Goal: Task Accomplishment & Management: Use online tool/utility

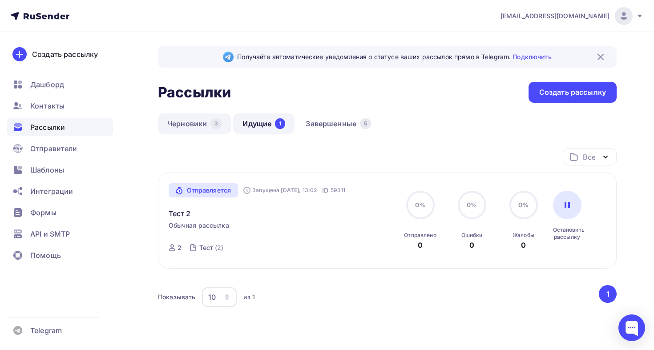
click at [201, 127] on link "Черновики 3" at bounding box center [194, 123] width 73 height 20
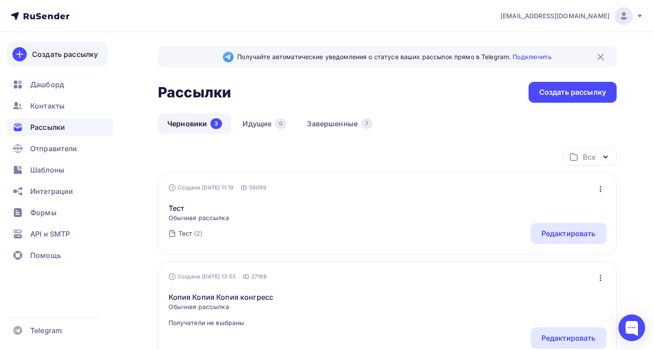
click at [69, 58] on div "Создать рассылку" at bounding box center [65, 54] width 66 height 11
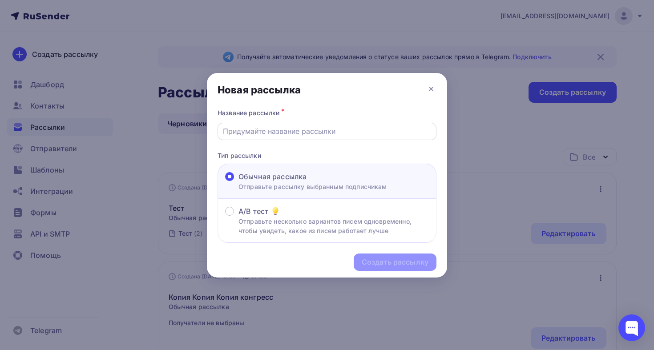
click at [312, 133] on input "text" at bounding box center [327, 131] width 209 height 11
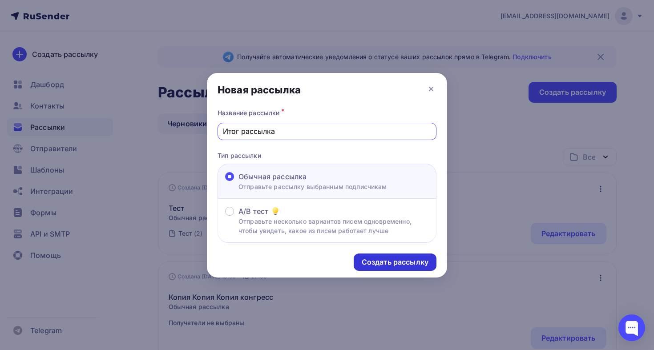
type input "Итог рассылка"
click at [367, 256] on div "Создать рассылку" at bounding box center [395, 262] width 83 height 17
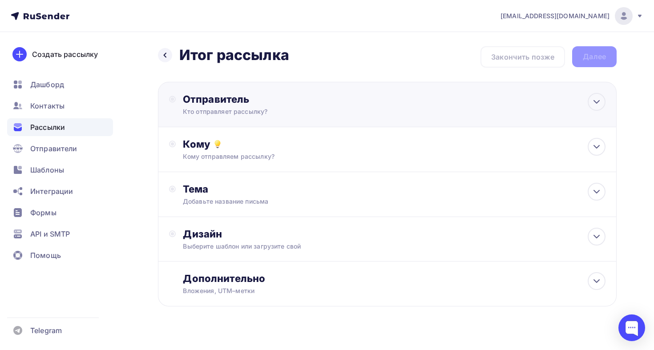
click at [239, 113] on div "Кто отправляет рассылку?" at bounding box center [269, 111] width 173 height 9
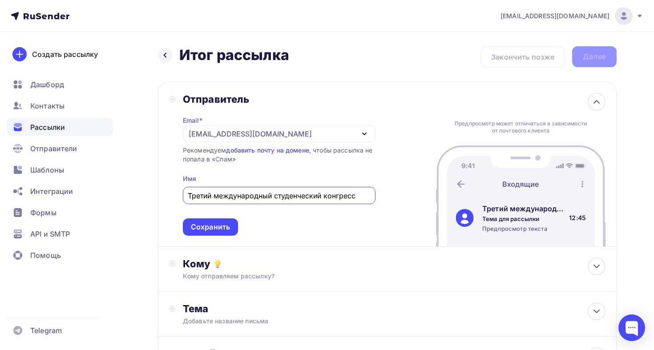
type input "Третий международный студенческий конгресс"
click at [264, 195] on input "Третий международный студенческий конгресс" at bounding box center [279, 195] width 182 height 11
click at [225, 232] on div "Сохранить" at bounding box center [210, 227] width 39 height 10
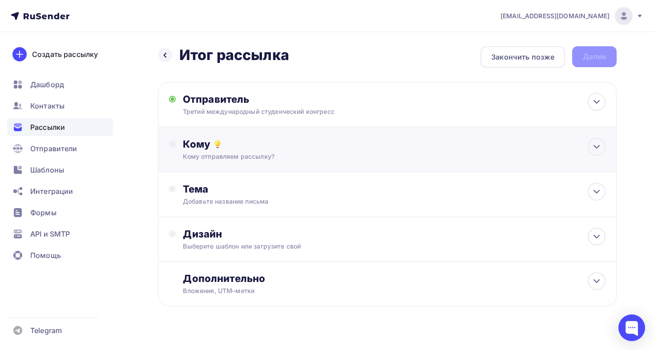
click at [300, 147] on div "Кому" at bounding box center [394, 144] width 423 height 12
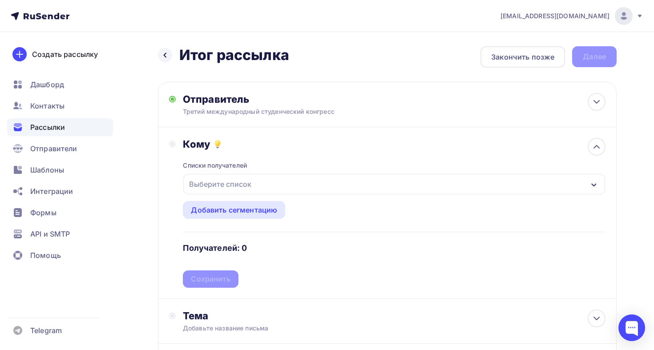
click at [254, 173] on div "Списки получателей Выберите список Все списки id Тест (2) #26922 конгресс (6 78…" at bounding box center [394, 218] width 423 height 137
click at [254, 178] on div "Выберите список" at bounding box center [219, 184] width 69 height 16
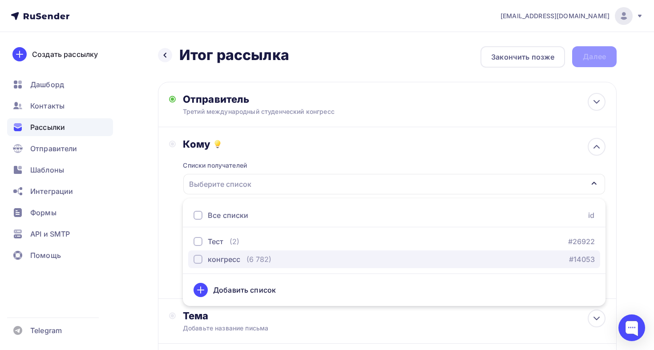
click at [272, 259] on div "конгресс (6 782) #14053" at bounding box center [393, 259] width 401 height 11
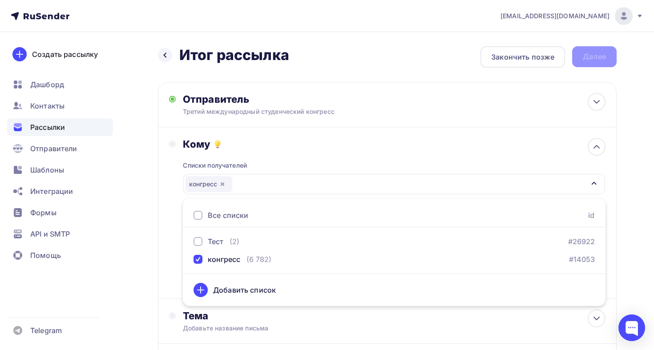
click at [169, 256] on div "Кому Списки получателей конгресс Все списки id Тест (2) #26922 конгресс (6 782)…" at bounding box center [387, 213] width 459 height 172
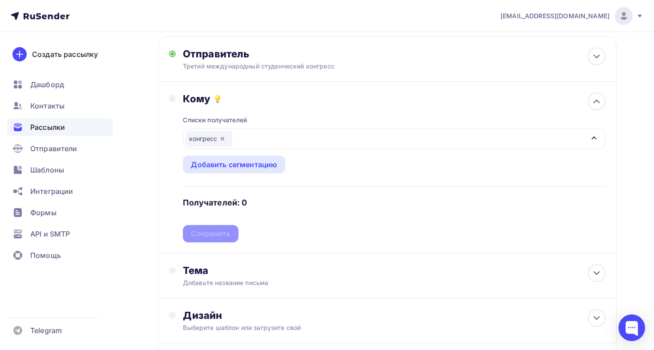
scroll to position [43, 0]
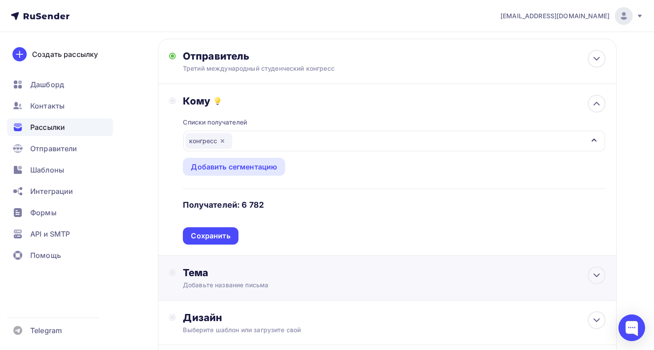
click at [240, 278] on div "Тема" at bounding box center [271, 272] width 176 height 12
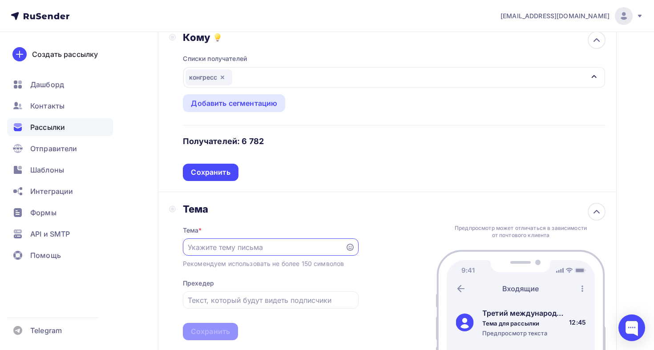
scroll to position [132, 0]
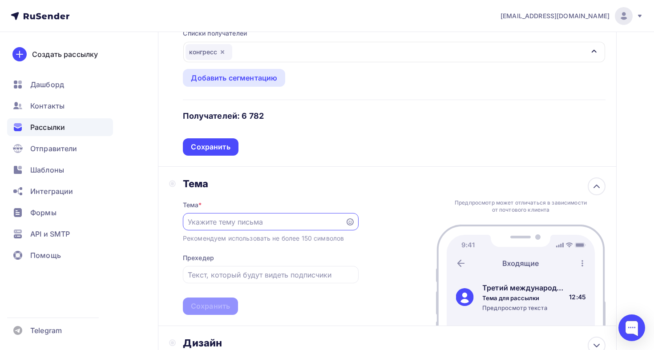
paste input "Третий международный студенческий конгресс"
type input "Третий международный студенческий конгресс"
click at [275, 285] on div "Тема * Третий международный студенческий конгресс Рекомендуем использовать не б…" at bounding box center [271, 252] width 176 height 125
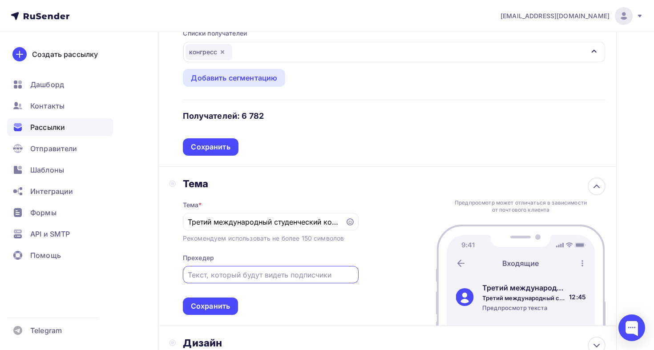
click at [277, 279] on input "text" at bounding box center [270, 275] width 165 height 11
paste input "Третий международный студенческий конгресс"
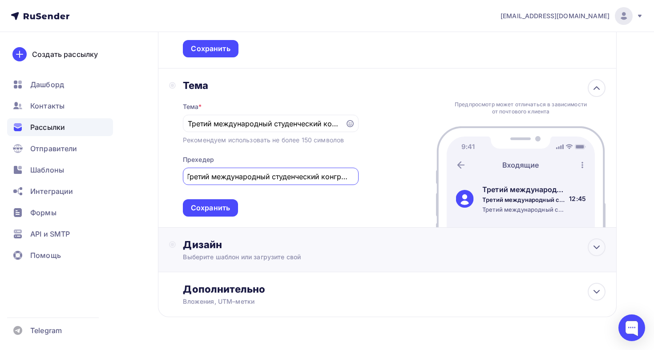
scroll to position [247, 0]
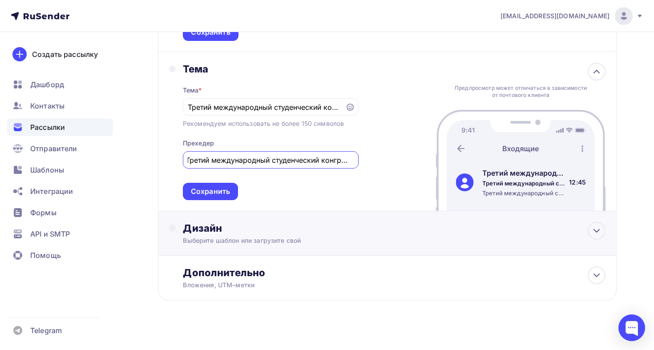
type input "Третий международный студенческий конгресс"
click at [303, 241] on div "Выберите шаблон или загрузите свой" at bounding box center [373, 240] width 380 height 9
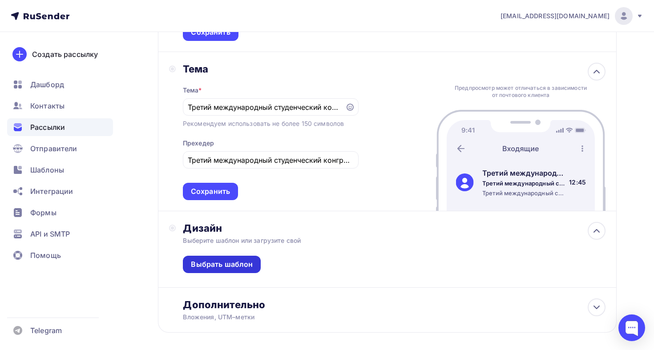
click at [241, 269] on div "Выбрать шаблон" at bounding box center [222, 264] width 62 height 10
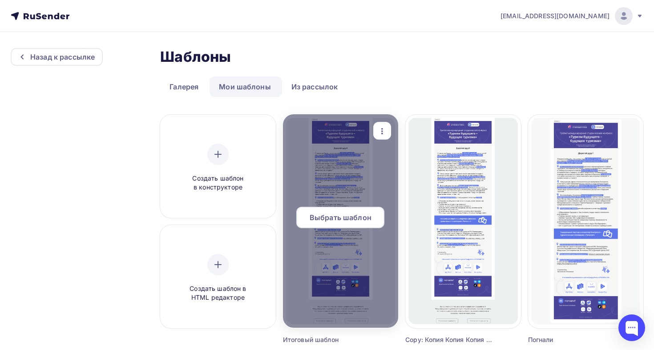
click at [355, 218] on span "Выбрать шаблон" at bounding box center [341, 217] width 62 height 11
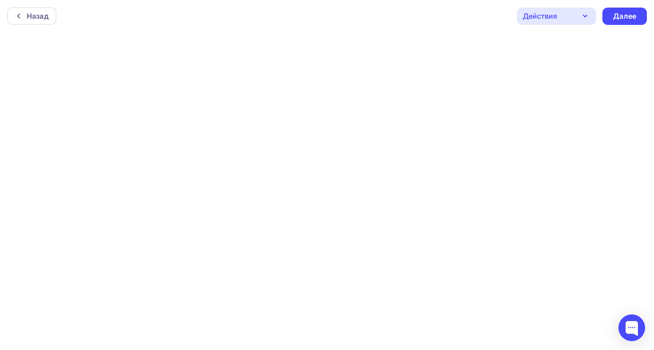
scroll to position [2, 0]
click at [633, 12] on div "Далее" at bounding box center [624, 14] width 23 height 10
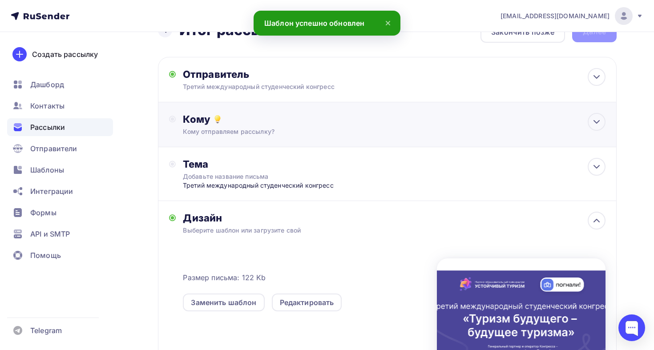
scroll to position [37, 0]
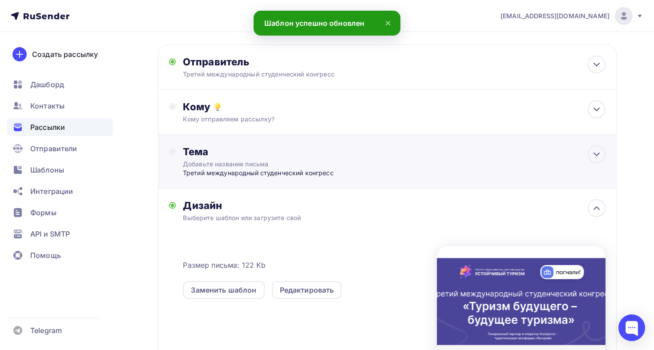
click at [370, 154] on div "Тема Добавьте название письма Третий международный студенческий конгресс Тема *…" at bounding box center [387, 162] width 459 height 54
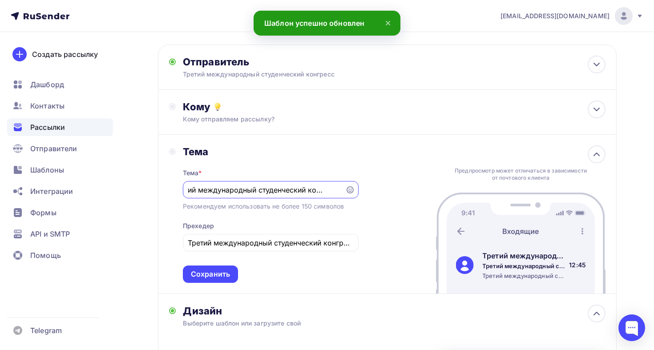
scroll to position [0, 0]
click at [371, 154] on div "Тема Тема * Третий международный студенческий конгресс Рекомендуем использовать…" at bounding box center [387, 214] width 459 height 159
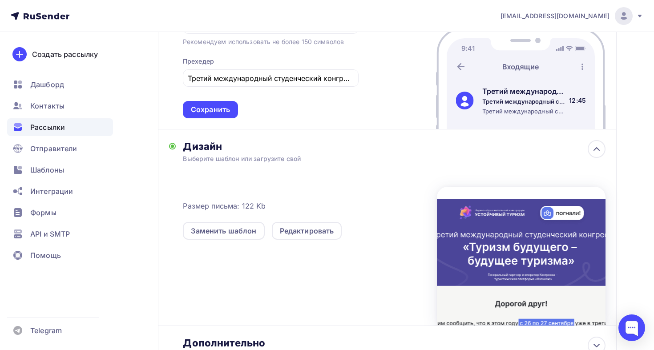
scroll to position [282, 0]
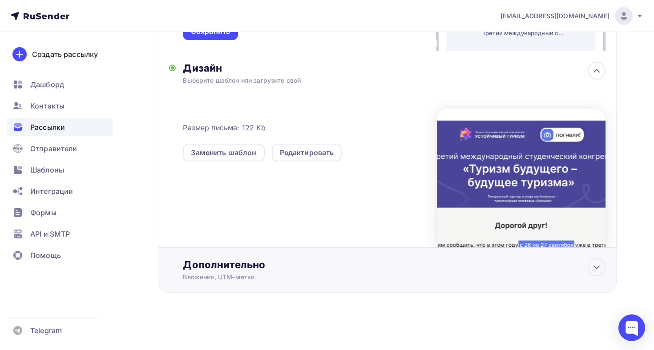
click at [333, 271] on div "Дополнительно Вложения, UTM–метки Вложения Добавить файл Максимальный суммарный…" at bounding box center [394, 269] width 423 height 23
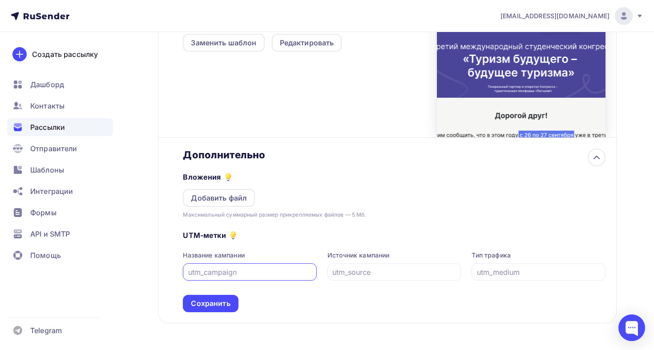
scroll to position [423, 0]
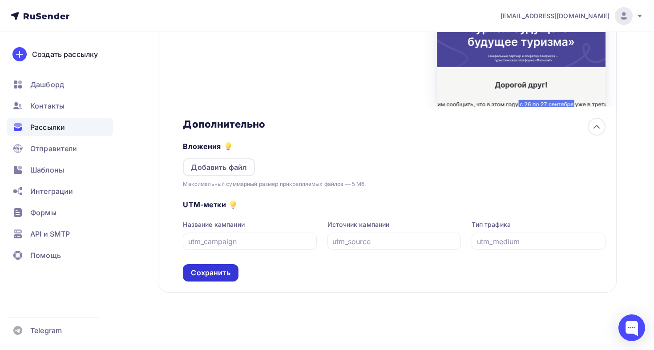
click at [220, 269] on div "Сохранить" at bounding box center [210, 273] width 39 height 10
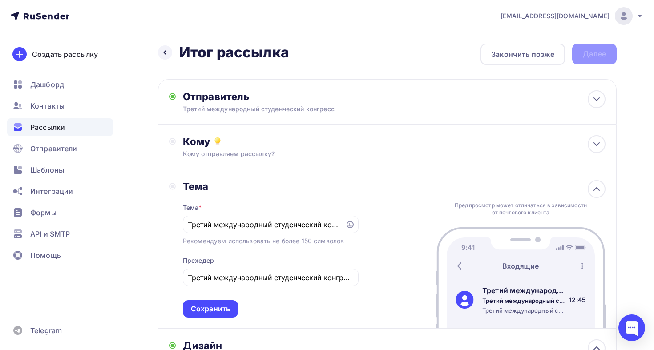
scroll to position [0, 0]
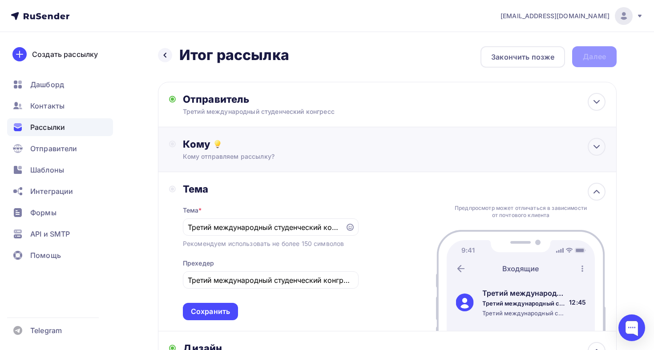
click at [457, 141] on div "Кому" at bounding box center [394, 144] width 423 height 12
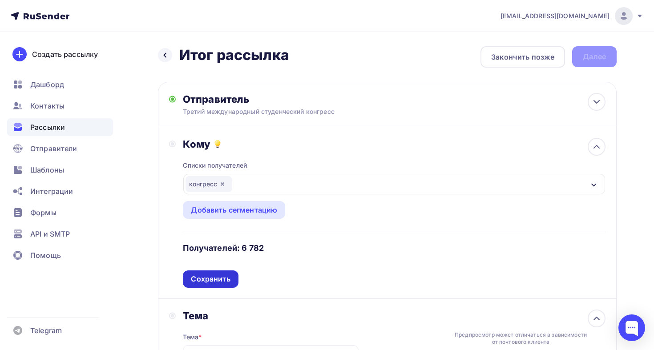
click at [211, 284] on div "Сохранить" at bounding box center [210, 279] width 39 height 10
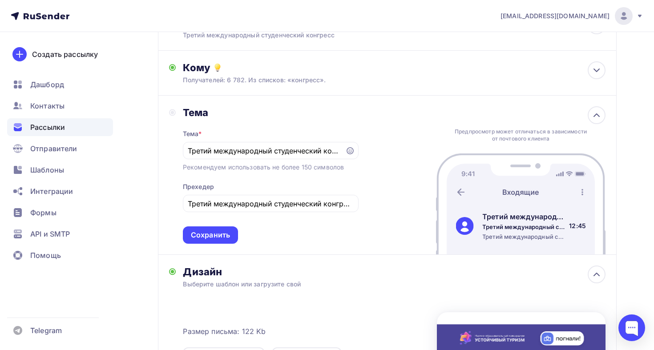
scroll to position [117, 0]
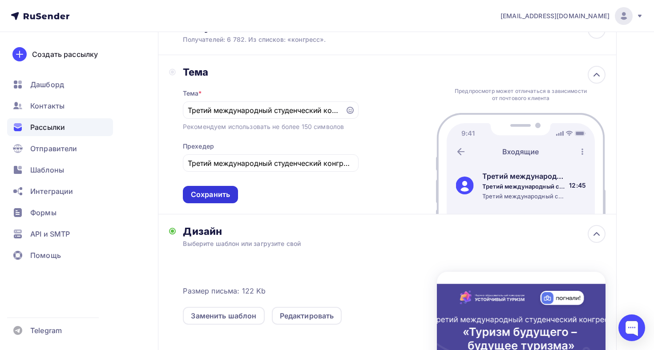
click at [211, 191] on div "Сохранить" at bounding box center [210, 194] width 39 height 10
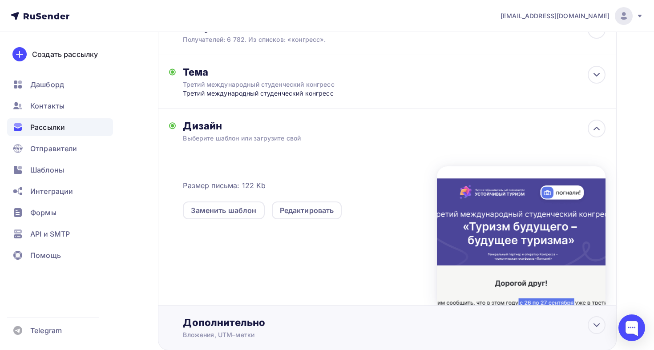
scroll to position [176, 0]
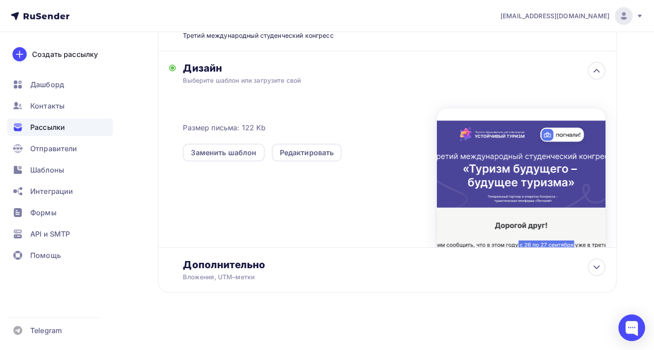
click at [235, 224] on div "Размер письма: 122 Kb Заменить шаблон Редактировать" at bounding box center [394, 173] width 423 height 148
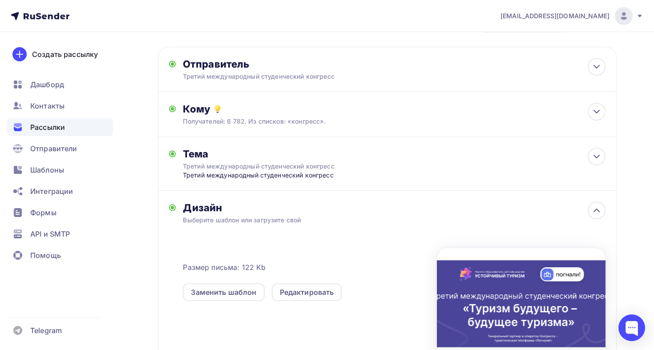
scroll to position [0, 0]
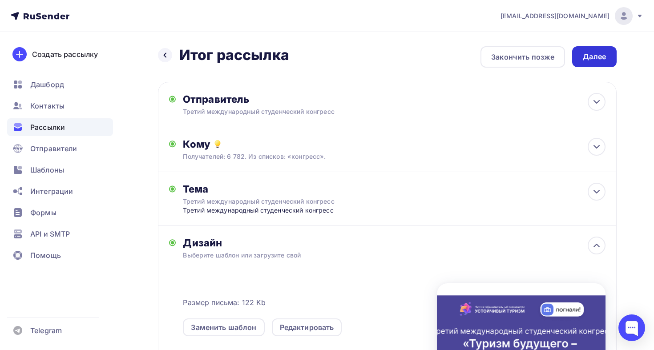
click at [584, 54] on div "Далее" at bounding box center [594, 57] width 23 height 10
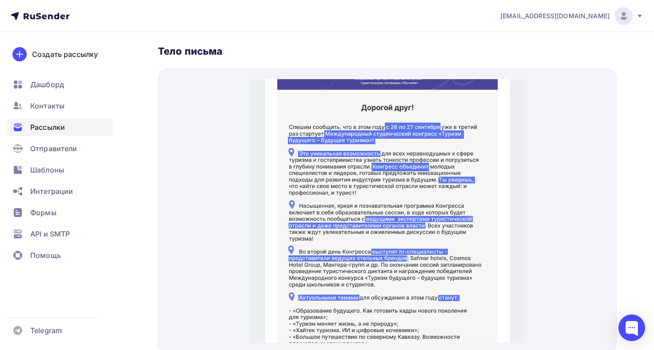
scroll to position [257, 0]
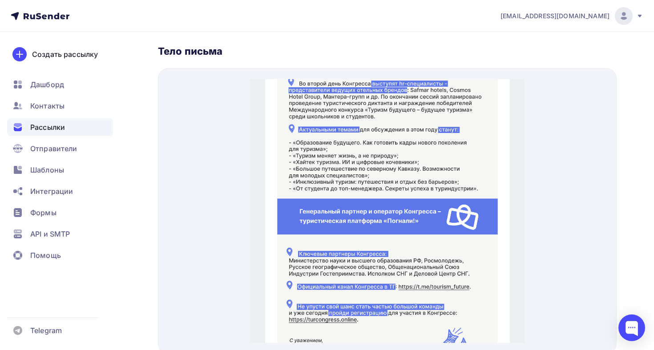
click at [335, 157] on img at bounding box center [387, 162] width 245 height 701
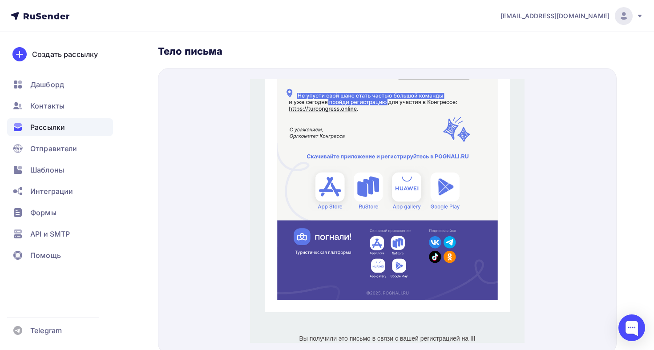
scroll to position [531, 0]
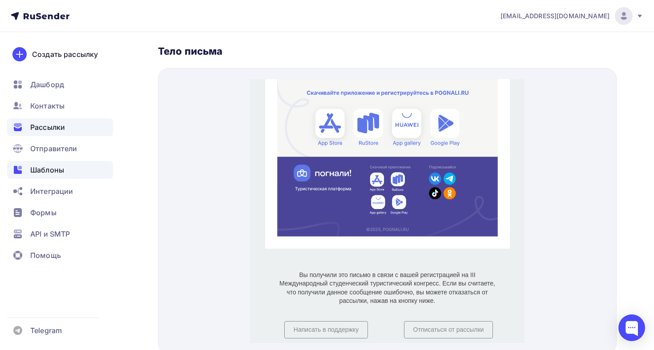
click at [68, 177] on div "Шаблоны" at bounding box center [60, 170] width 106 height 18
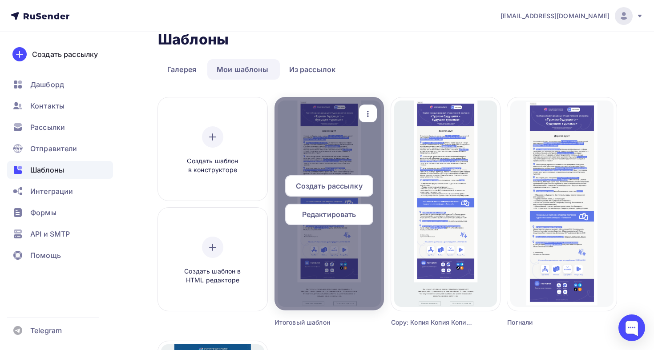
scroll to position [37, 0]
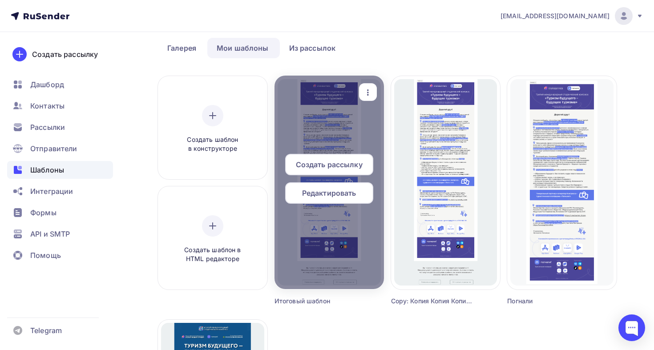
click at [344, 189] on span "Редактировать" at bounding box center [329, 193] width 54 height 11
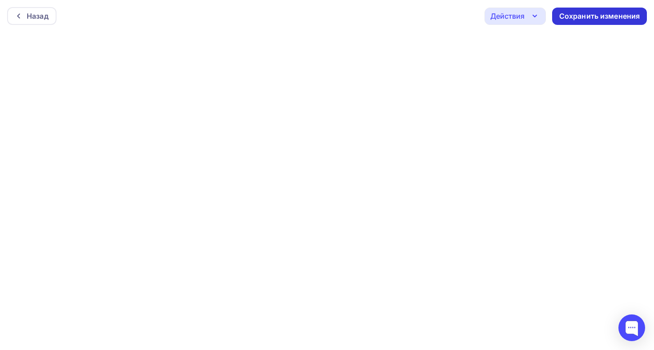
click at [585, 20] on div "Сохранить изменения" at bounding box center [599, 16] width 81 height 10
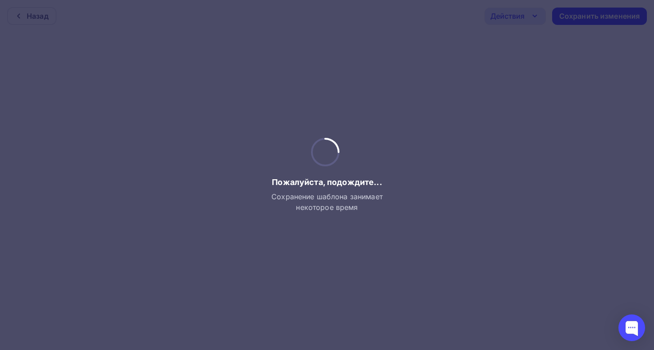
scroll to position [2, 0]
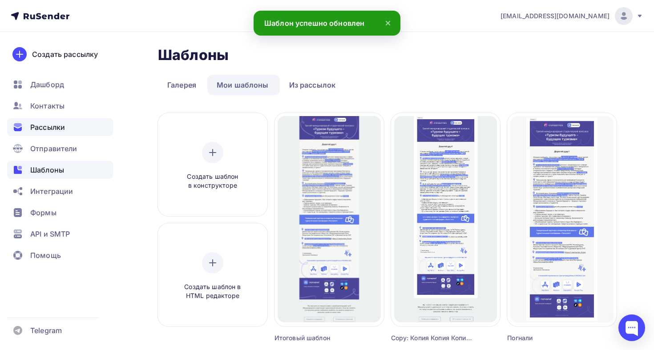
click at [64, 129] on span "Рассылки" at bounding box center [47, 127] width 35 height 11
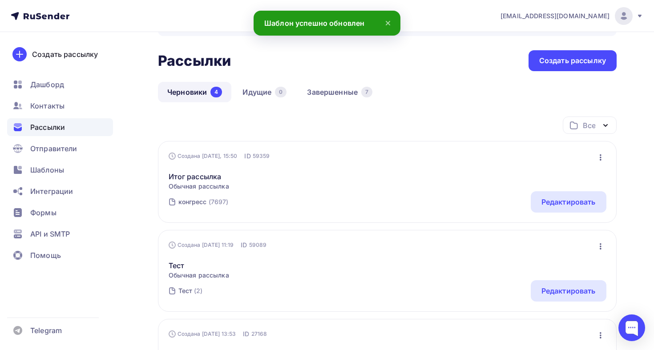
scroll to position [38, 0]
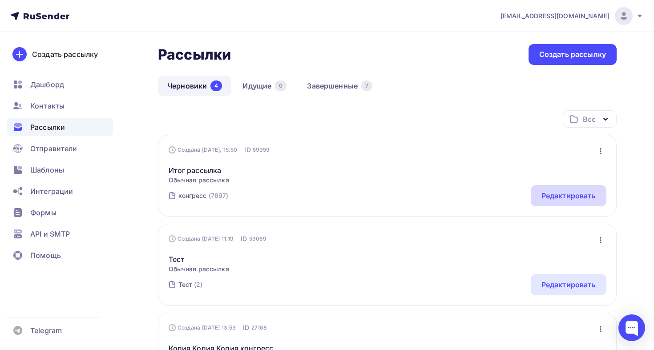
click at [561, 189] on div "Редактировать" at bounding box center [569, 195] width 76 height 21
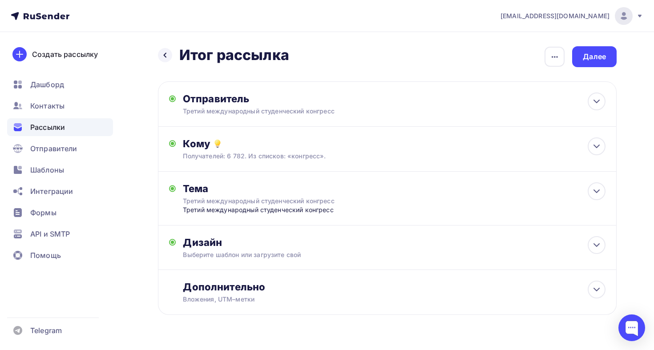
scroll to position [17, 0]
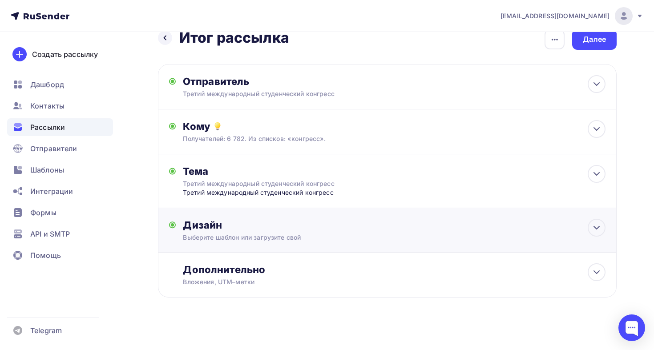
click at [367, 227] on div "Дизайн" at bounding box center [394, 225] width 423 height 12
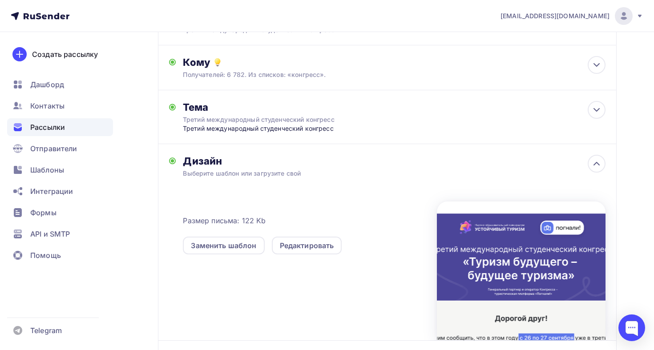
scroll to position [176, 0]
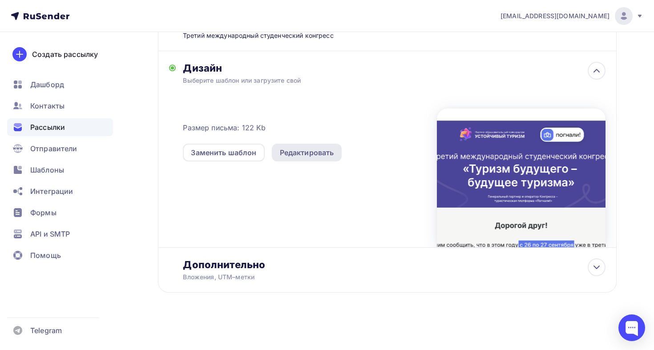
click at [295, 149] on div "Редактировать" at bounding box center [307, 152] width 54 height 11
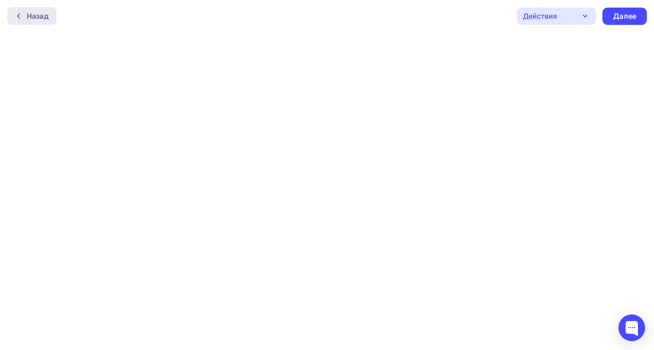
click at [32, 21] on div "Назад" at bounding box center [38, 16] width 22 height 11
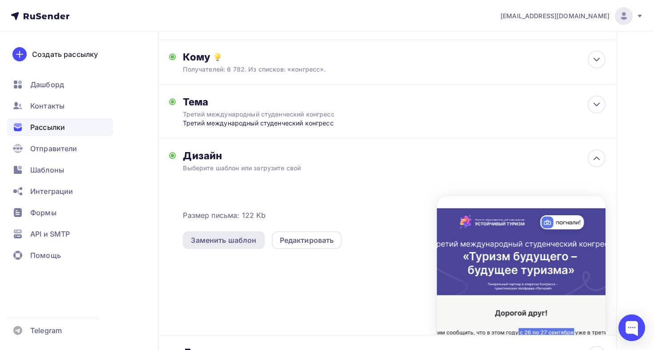
scroll to position [93, 0]
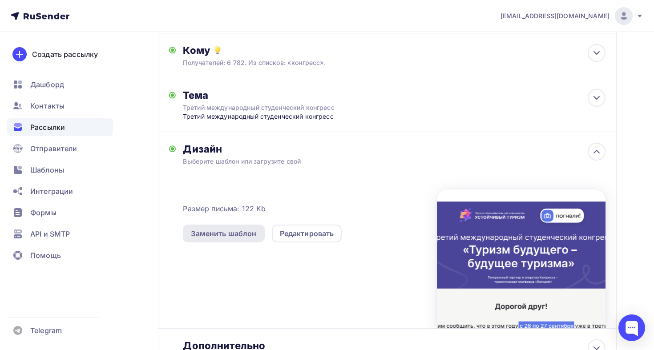
click at [254, 229] on div "Заменить шаблон" at bounding box center [223, 233] width 65 height 11
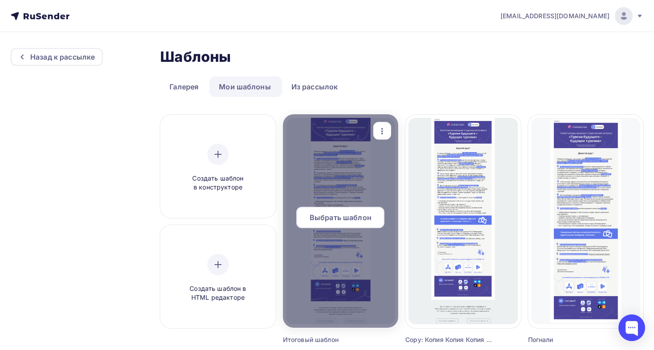
click at [344, 214] on span "Выбрать шаблон" at bounding box center [341, 217] width 62 height 11
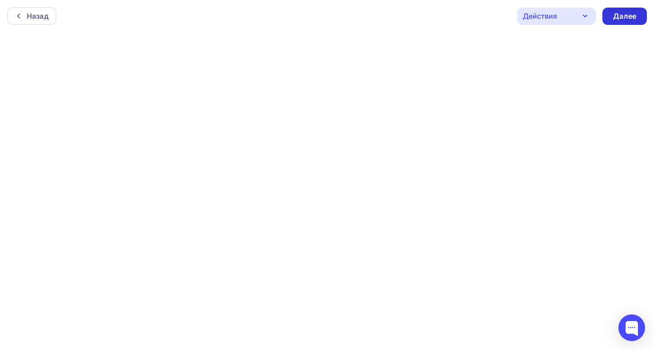
click at [626, 13] on div "Далее" at bounding box center [624, 16] width 23 height 10
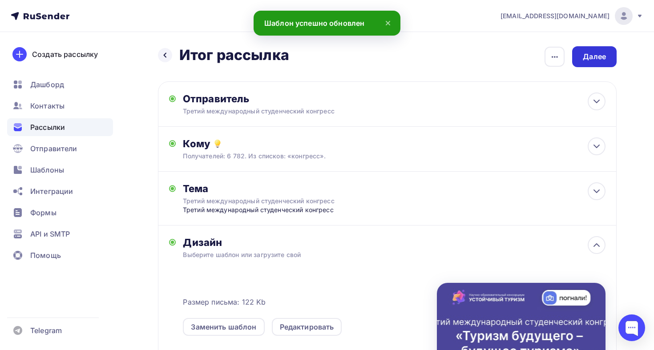
click at [611, 56] on div "Далее" at bounding box center [594, 56] width 44 height 21
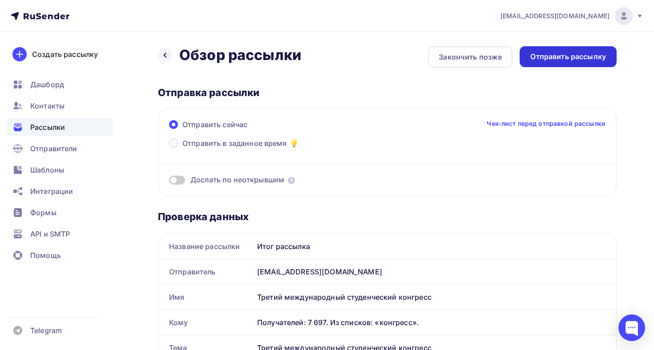
click at [529, 51] on div "Отправить рассылку" at bounding box center [568, 56] width 97 height 21
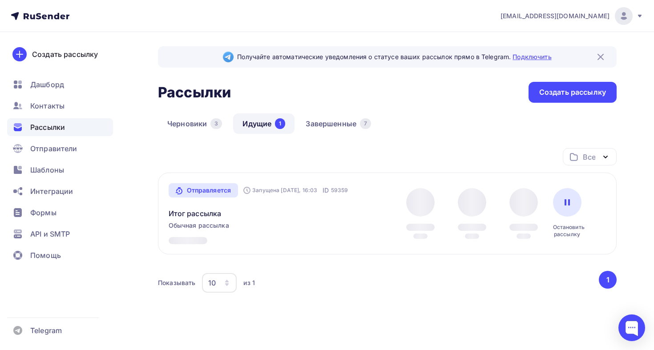
click at [524, 57] on link "Подключить" at bounding box center [531, 57] width 39 height 8
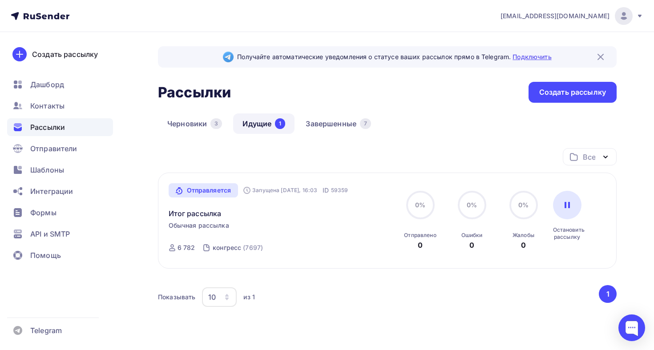
click at [540, 57] on link "Подключить" at bounding box center [531, 57] width 39 height 8
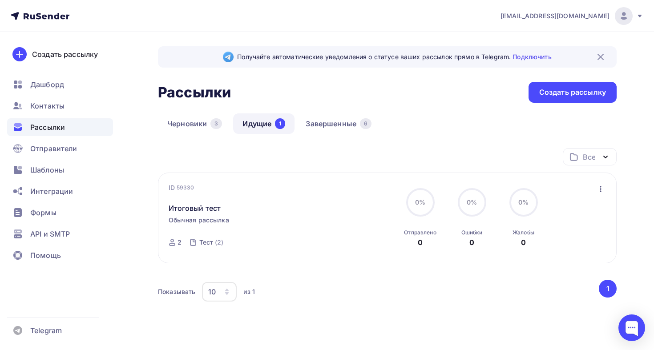
click at [61, 121] on div "Рассылки" at bounding box center [60, 127] width 106 height 18
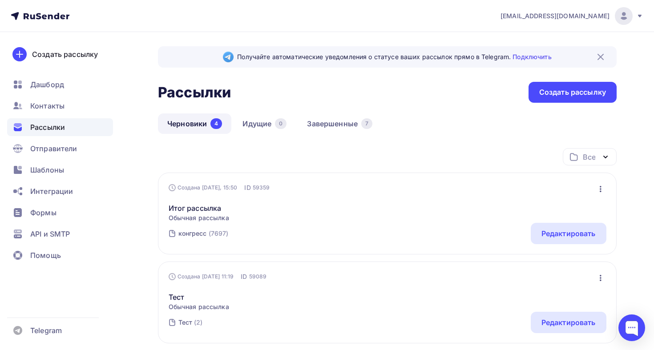
scroll to position [21, 0]
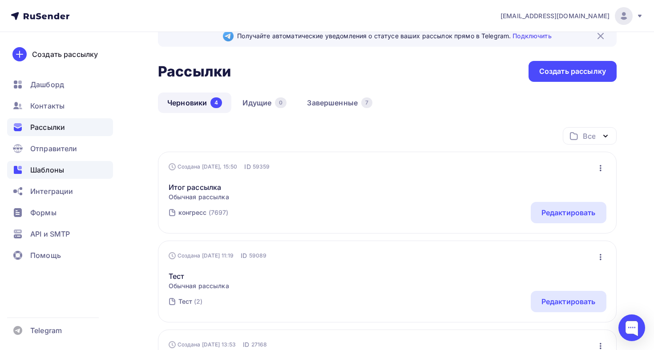
click at [40, 172] on span "Шаблоны" at bounding box center [47, 170] width 34 height 11
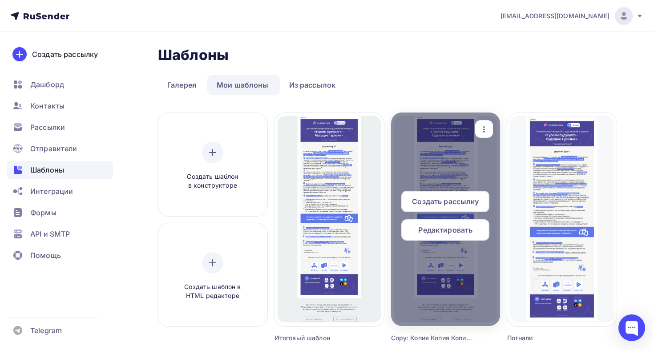
click at [437, 158] on div at bounding box center [445, 220] width 109 height 214
